Goal: Task Accomplishment & Management: Use online tool/utility

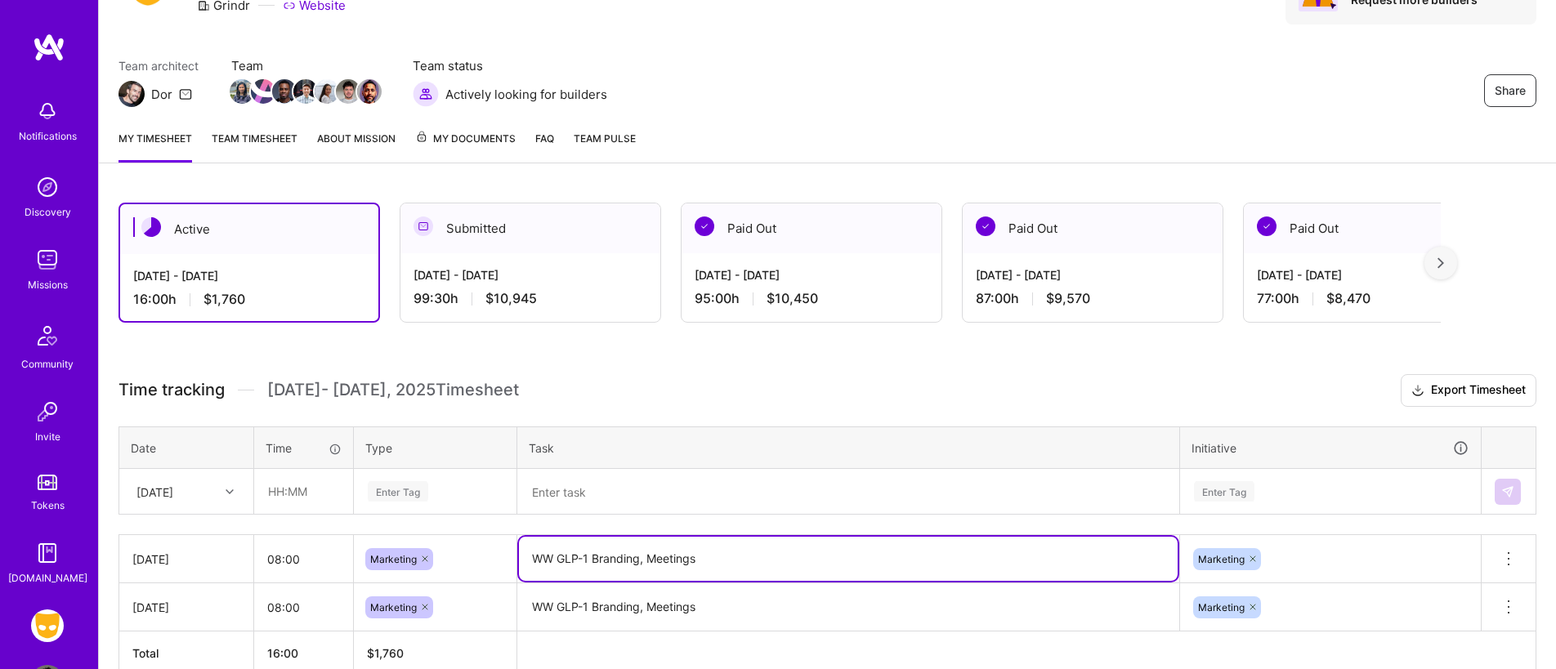
click at [575, 561] on textarea "WW GLP-1 Branding, Meetings" at bounding box center [848, 559] width 659 height 44
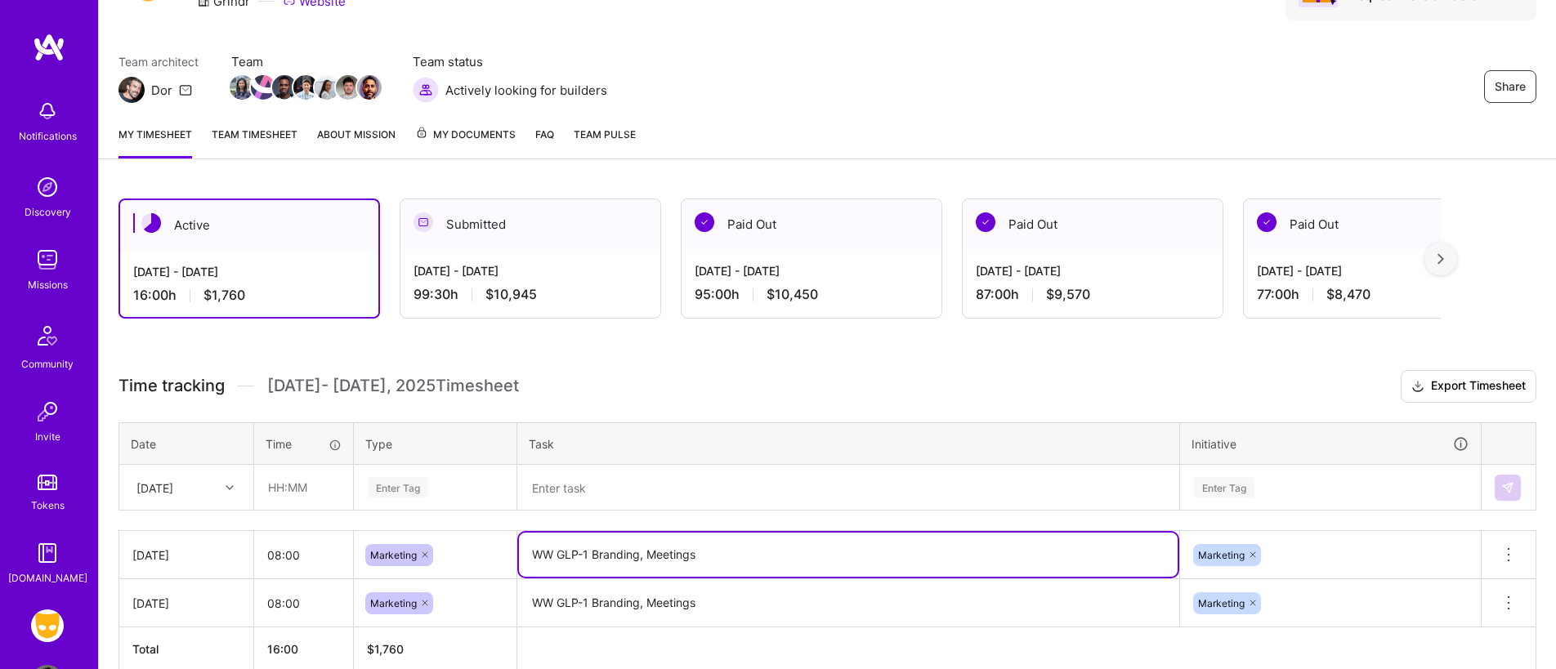
drag, startPoint x: 620, startPoint y: 557, endPoint x: 530, endPoint y: 561, distance: 89.1
click at [530, 561] on textarea "WW GLP-1 Branding, Meetings" at bounding box center [848, 555] width 659 height 44
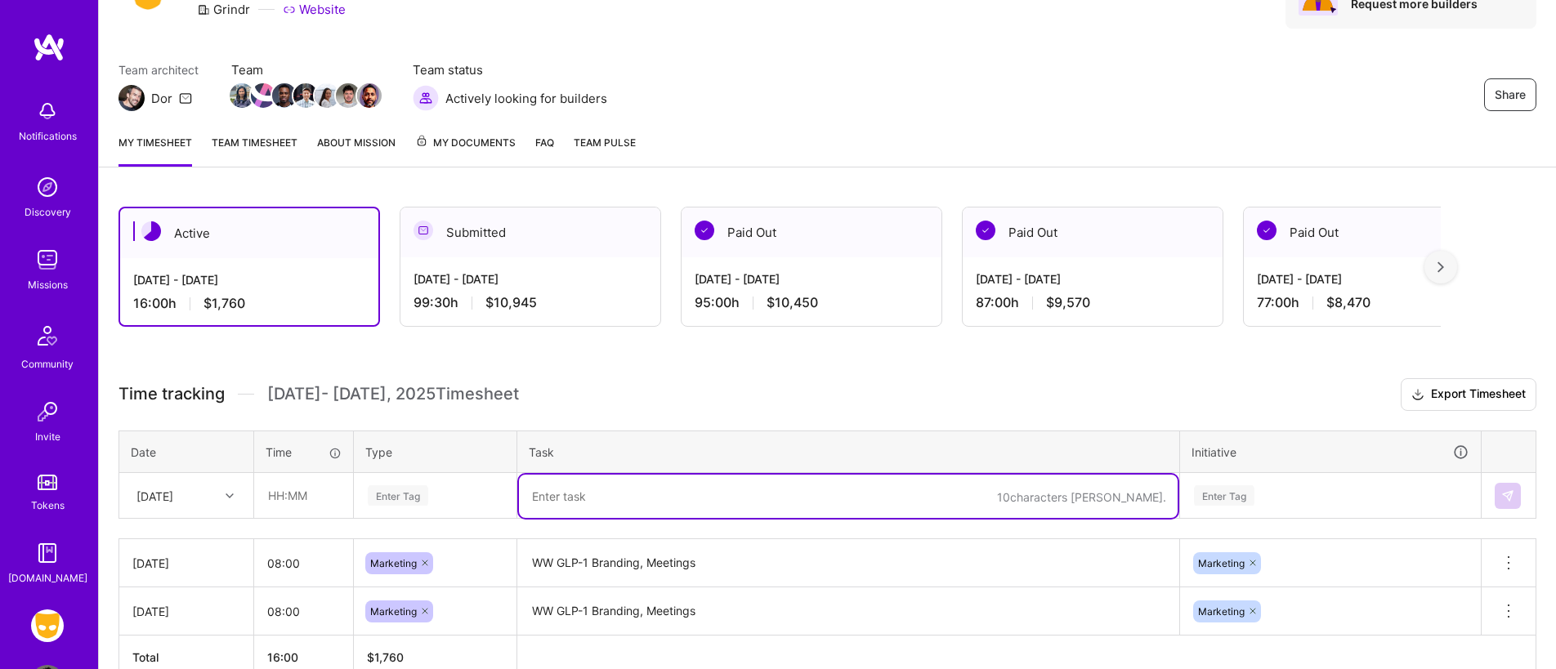
click at [576, 499] on textarea at bounding box center [848, 496] width 659 height 43
paste textarea "https://www.figma.com/design/bYR9CTSwRvz93d3LCjkNQ3/Grindr-For-Equality-Logo?no…"
type textarea "https://www.figma.com/design/bYR9CTSwRvz93d3LCjkNQ3/Grindr-For-Equality-Logo?no…"
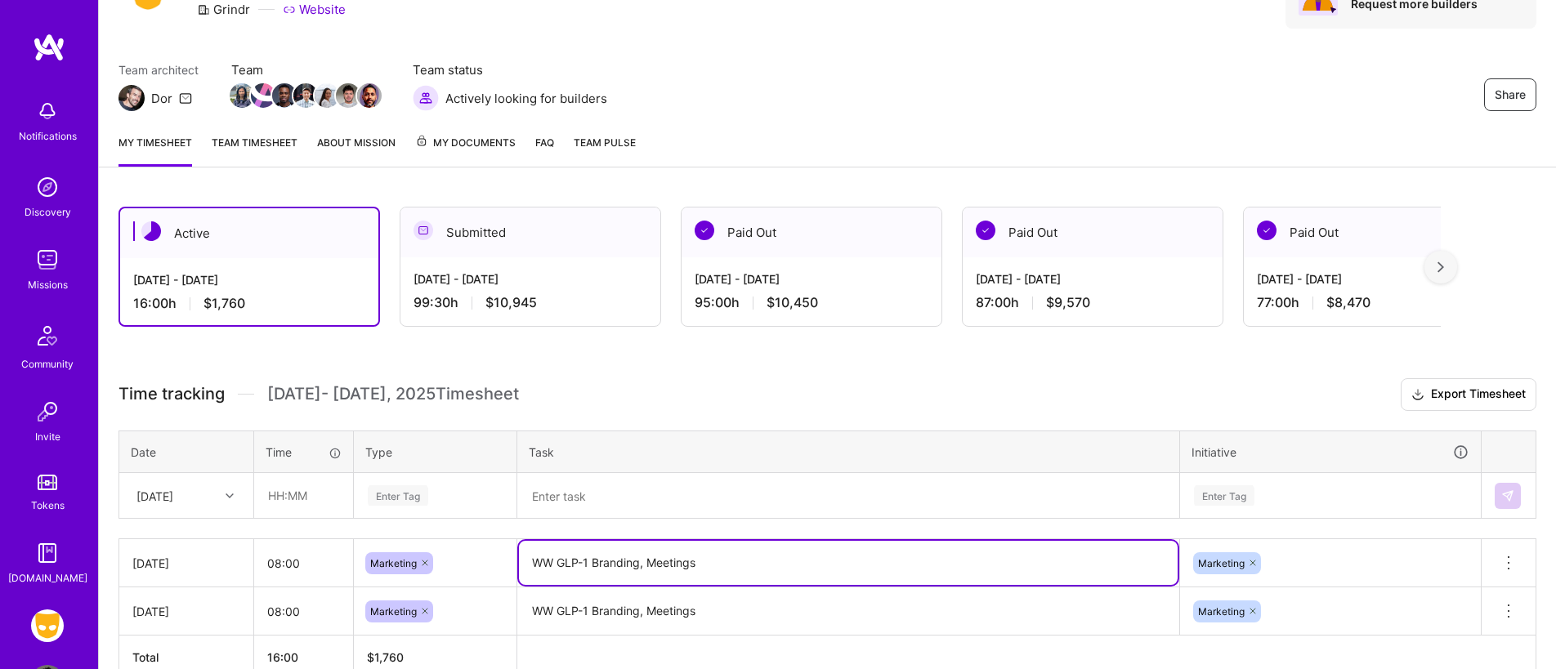
drag, startPoint x: 667, startPoint y: 563, endPoint x: 526, endPoint y: 558, distance: 140.7
click at [521, 559] on textarea "WW GLP-1 Branding, Meetings" at bounding box center [848, 563] width 659 height 44
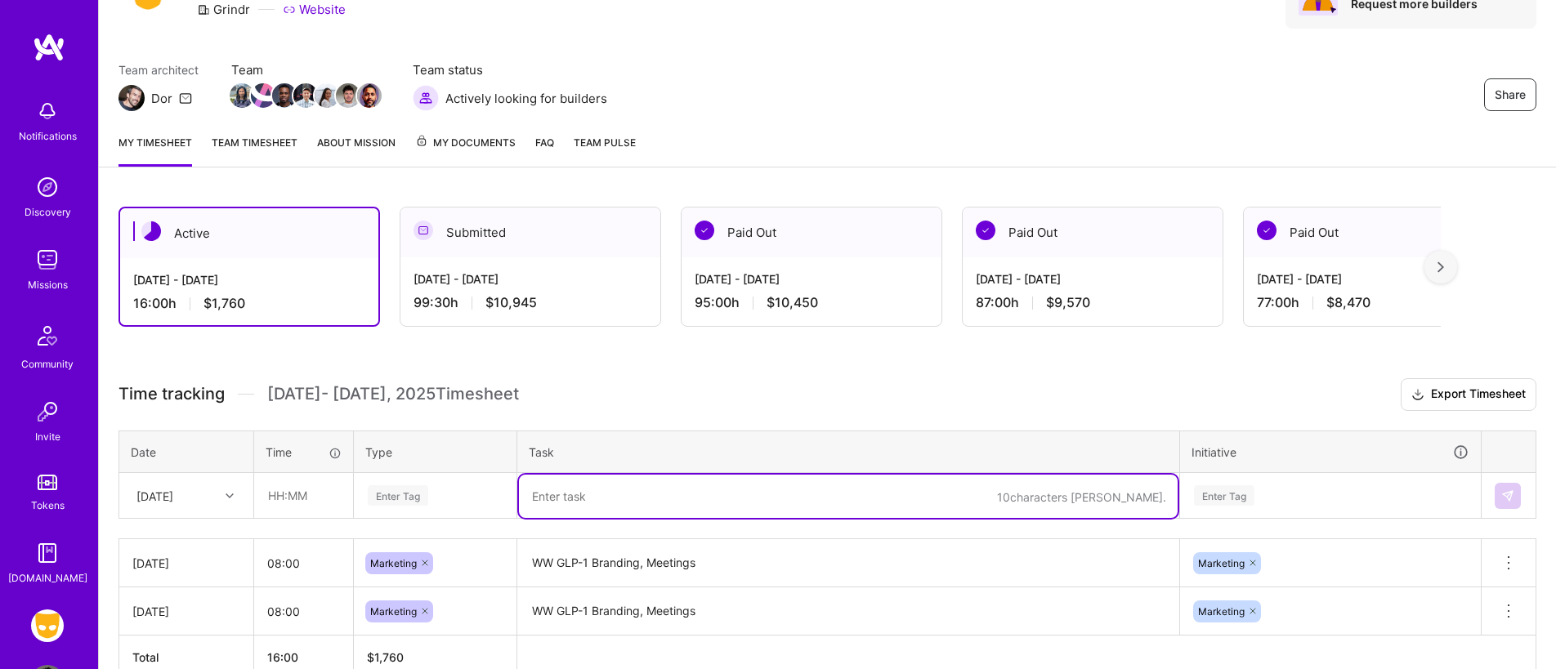
click at [620, 483] on textarea at bounding box center [848, 496] width 659 height 43
paste textarea "WW GLP-1 Branding, Meetings"
type textarea "WW GLP-1 Branding, Meetings, G4E"
click at [1263, 503] on div "Enter Tag" at bounding box center [1330, 496] width 299 height 42
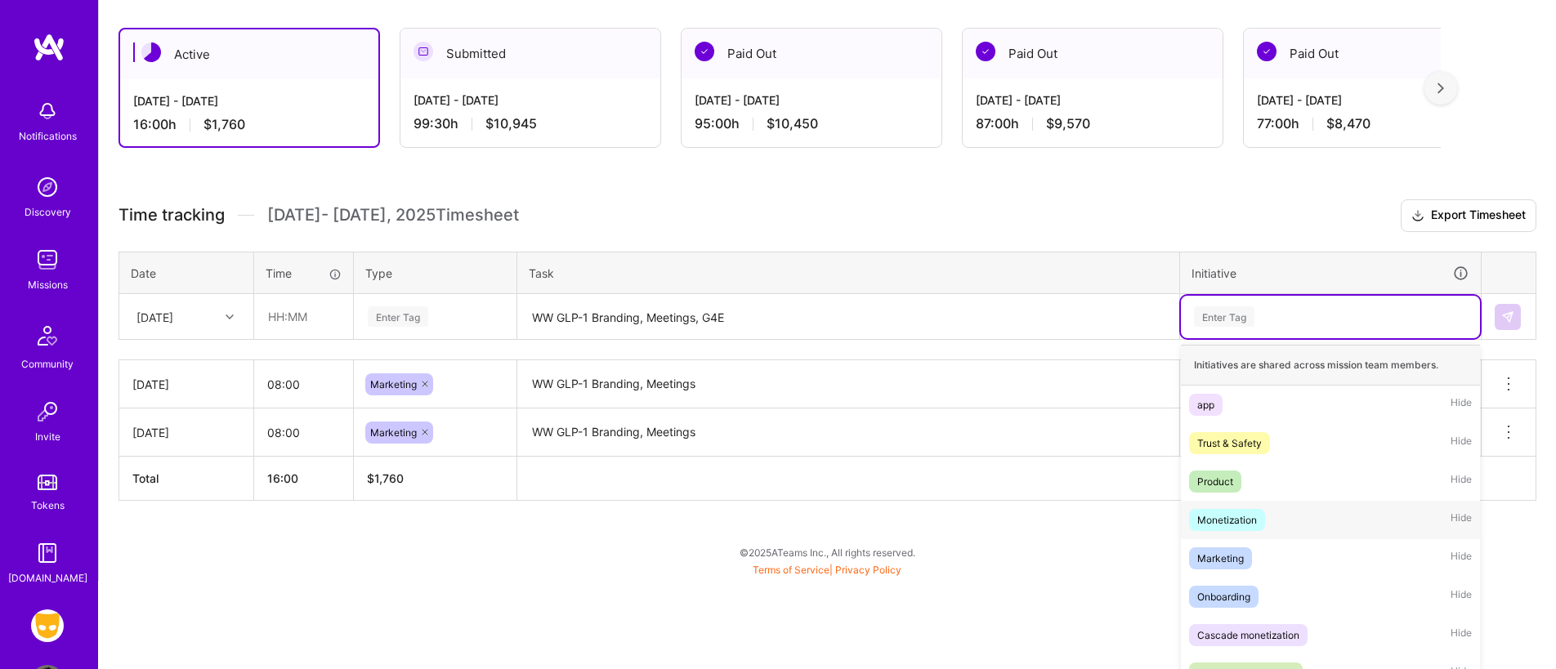
scroll to position [283, 0]
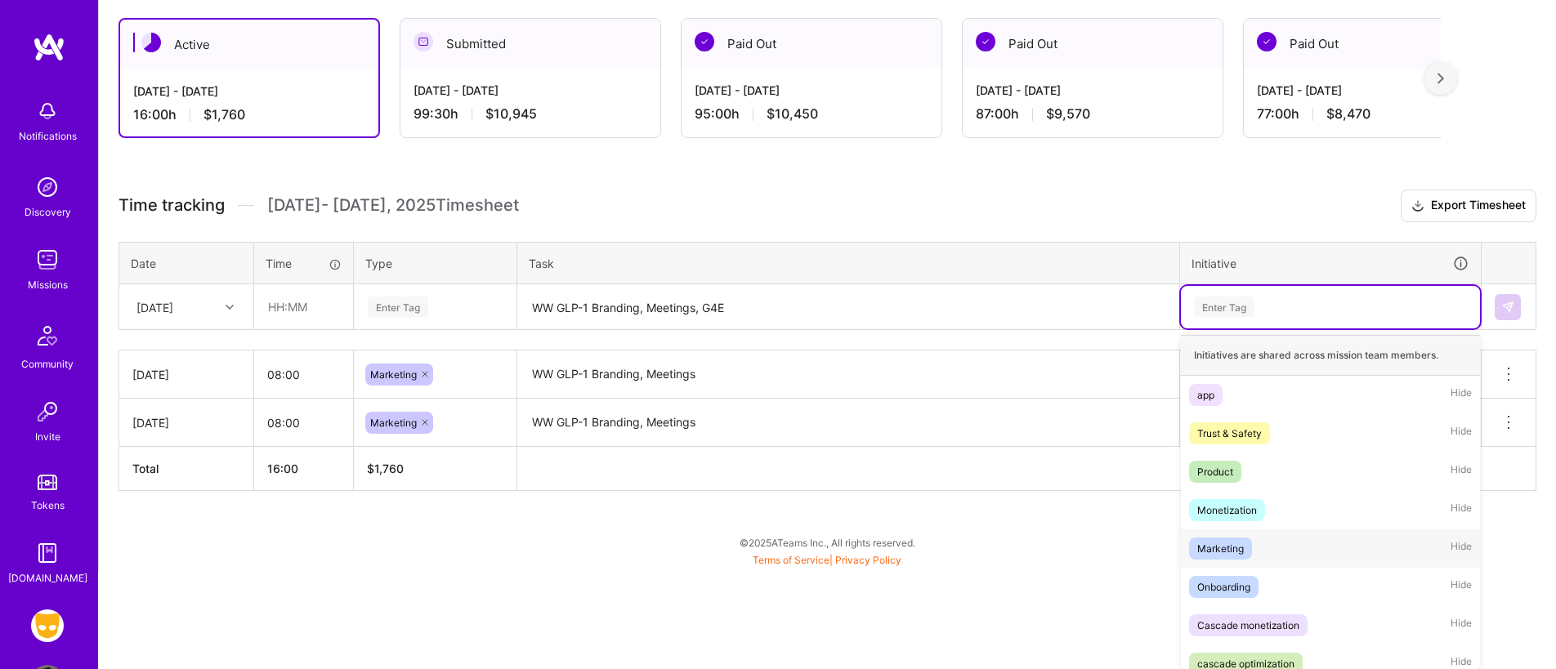
click at [1253, 556] on div "Marketing Hide" at bounding box center [1330, 549] width 299 height 38
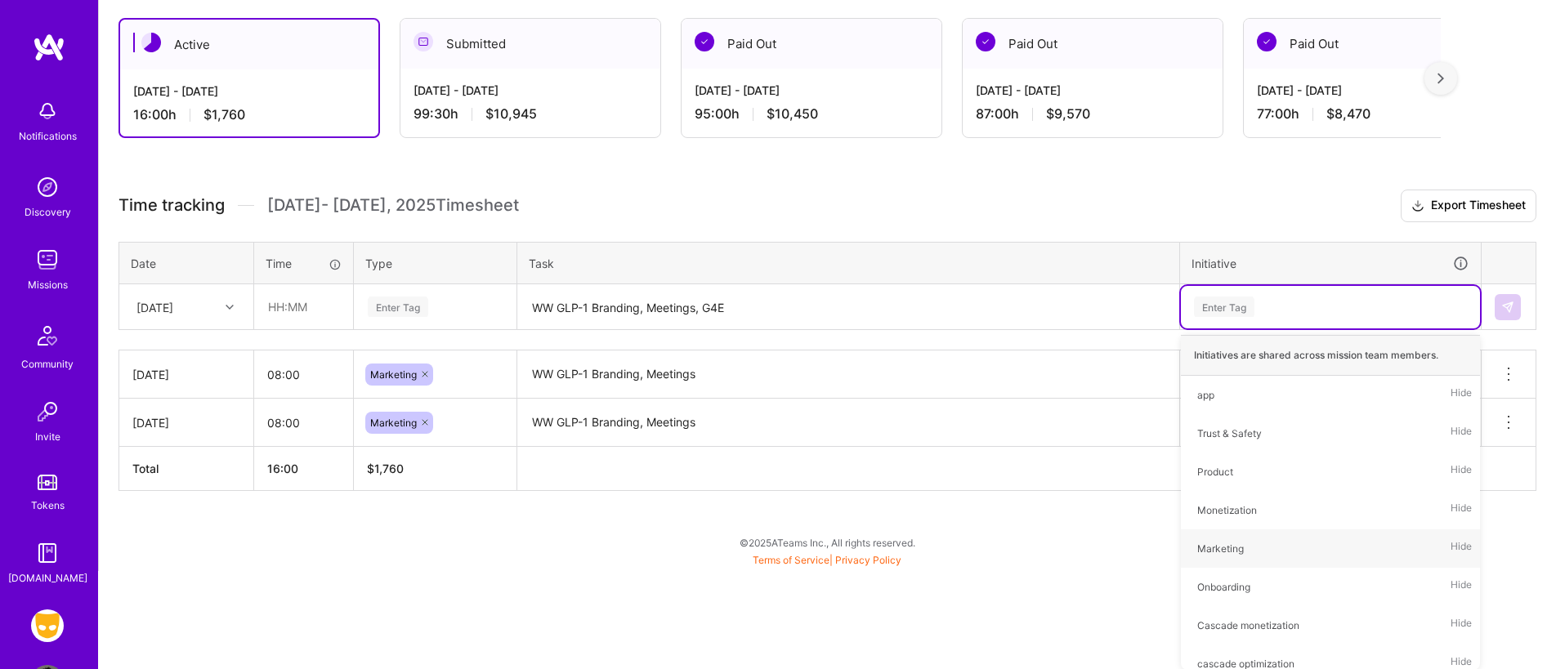
scroll to position [184, 0]
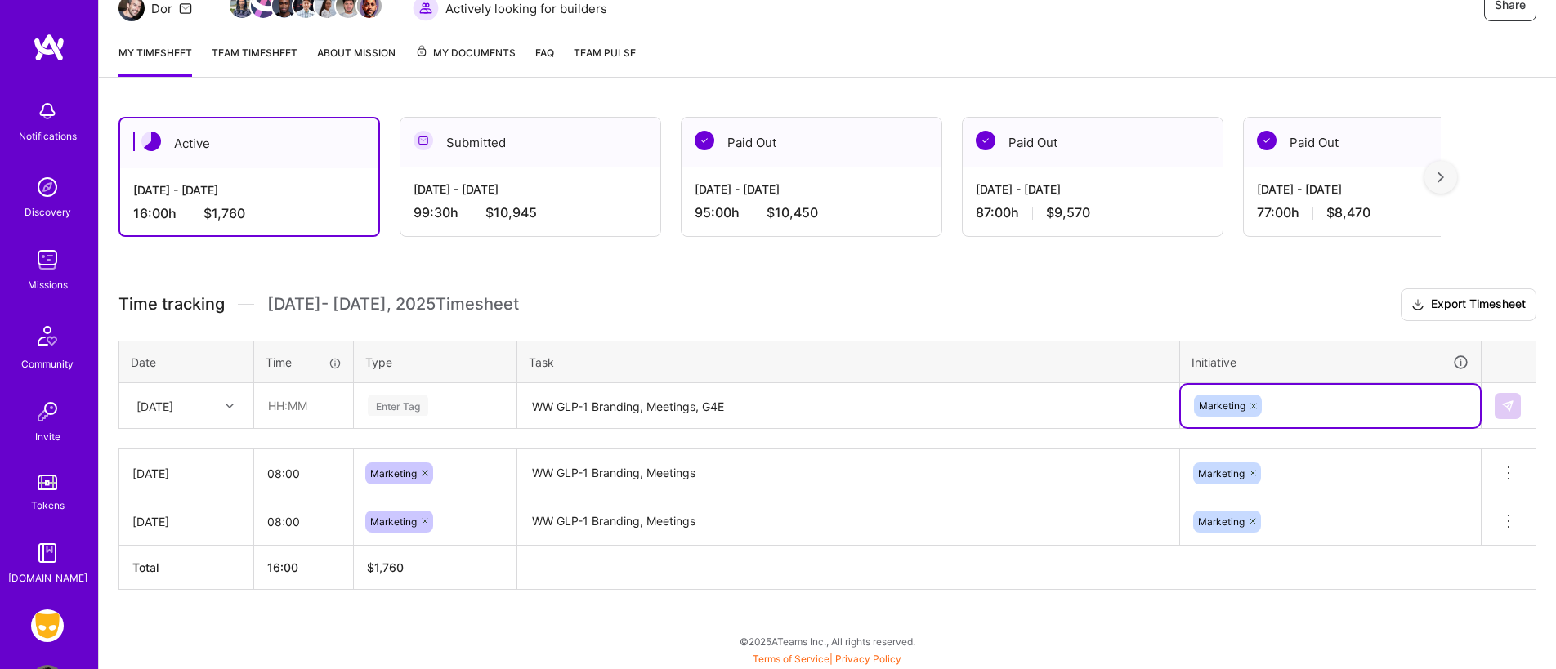
click at [392, 409] on div "Enter Tag" at bounding box center [398, 405] width 60 height 25
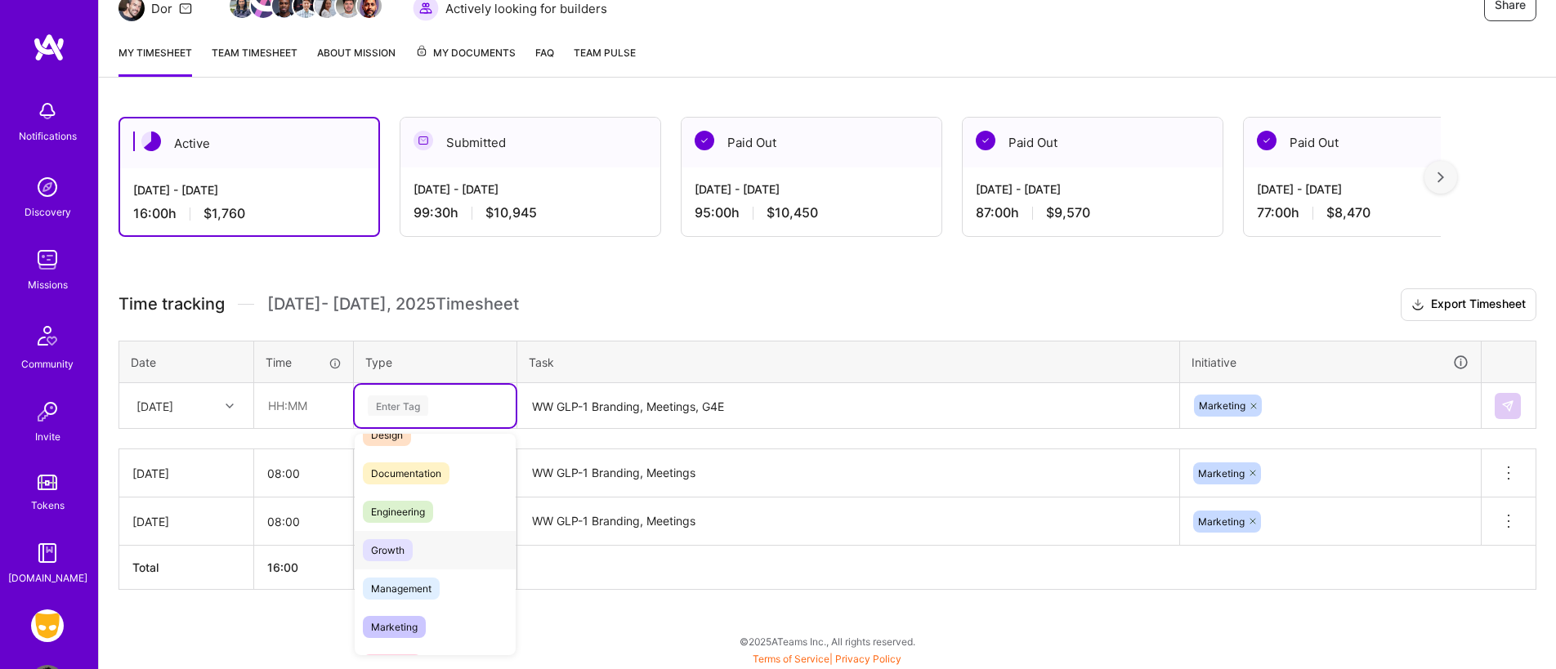
scroll to position [70, 0]
click at [429, 614] on div "Marketing" at bounding box center [435, 620] width 161 height 38
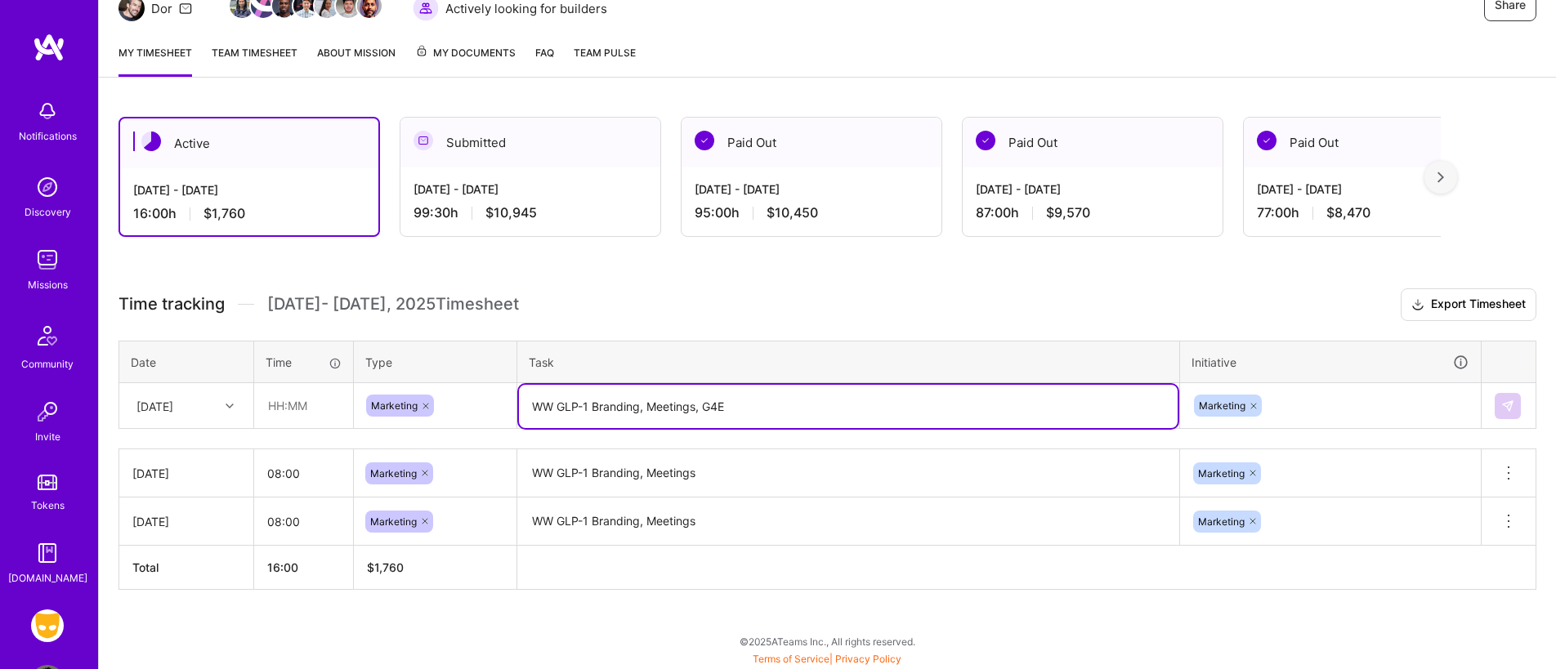
click at [728, 406] on textarea "WW GLP-1 Branding, Meetings, G4E" at bounding box center [848, 406] width 659 height 43
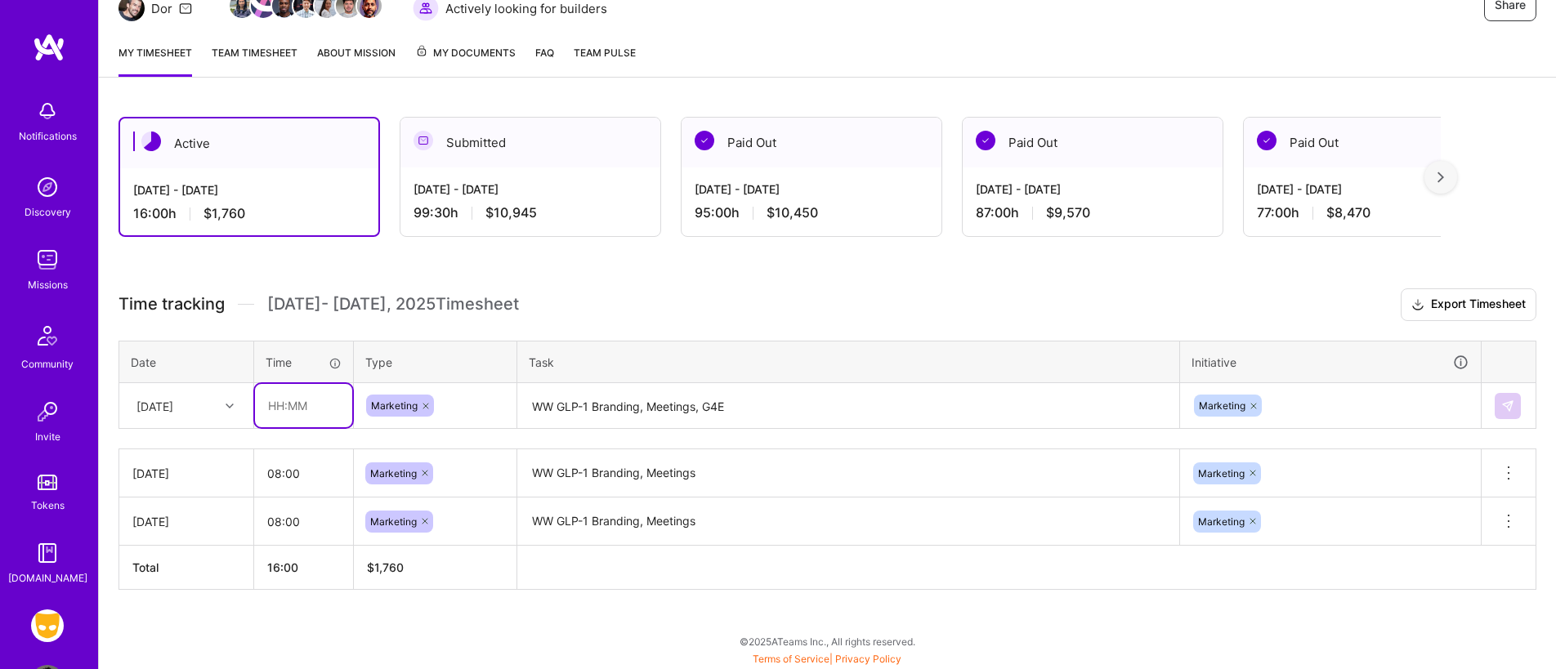
click at [275, 403] on input "text" at bounding box center [303, 405] width 97 height 43
type input "08:00"
click at [1516, 396] on button at bounding box center [1508, 406] width 26 height 26
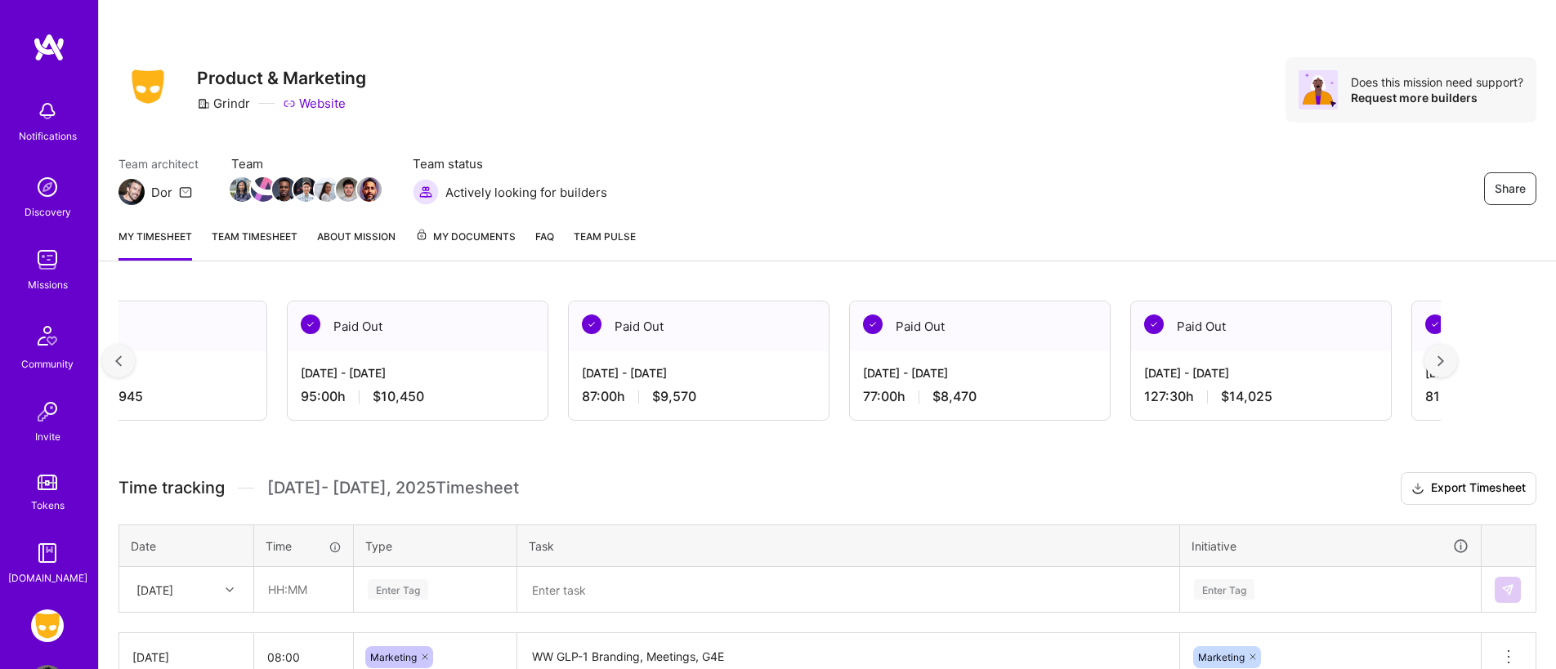
scroll to position [0, 396]
